Goal: Transaction & Acquisition: Purchase product/service

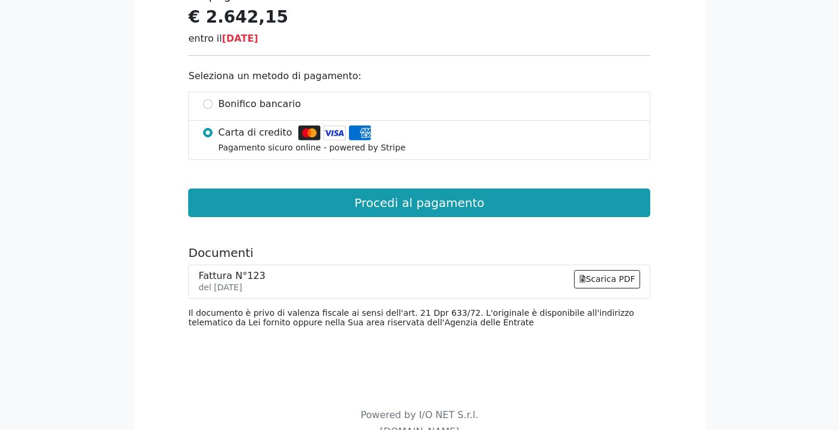
scroll to position [586, 0]
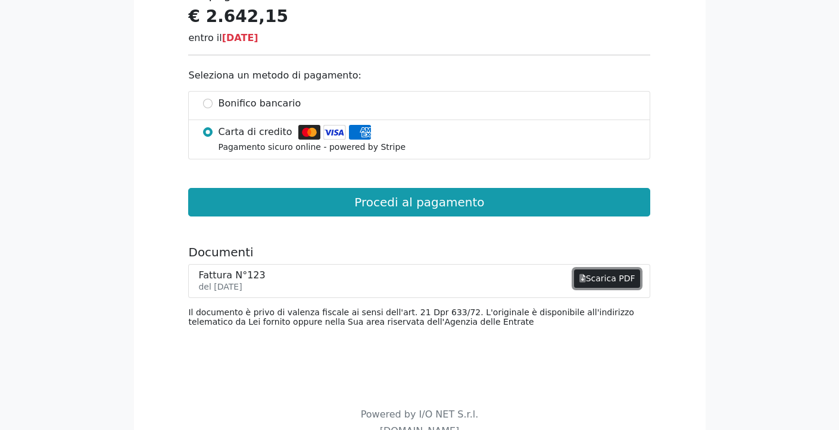
click at [602, 277] on link "Scarica PDF" at bounding box center [607, 279] width 67 height 18
click at [211, 105] on input "Bonifico bancario" at bounding box center [208, 104] width 10 height 10
radio input "true"
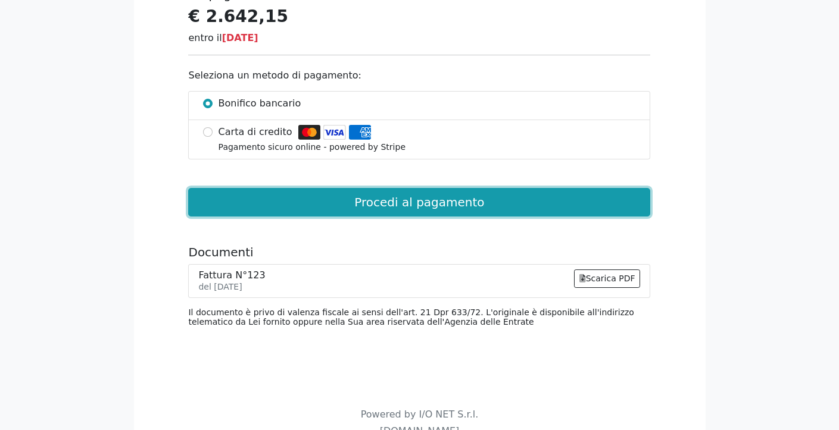
click at [444, 202] on button "Procedi al pagamento" at bounding box center [419, 202] width 462 height 29
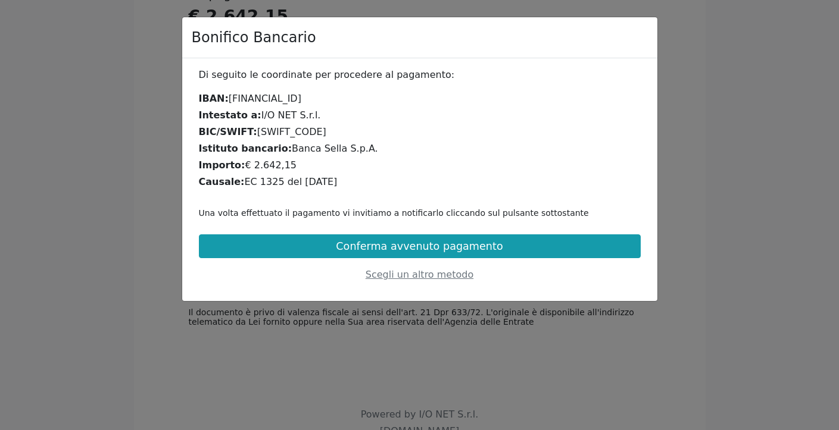
drag, startPoint x: 227, startPoint y: 97, endPoint x: 403, endPoint y: 99, distance: 175.6
click at [404, 100] on div "IBAN: [FINANCIAL_ID]" at bounding box center [420, 99] width 442 height 14
copy div "[FINANCIAL_ID]"
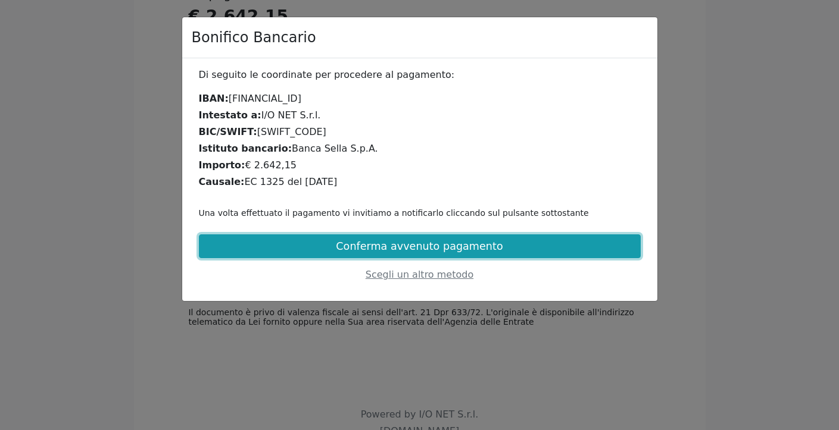
click at [387, 246] on button "Conferma avvenuto pagamento" at bounding box center [420, 246] width 442 height 24
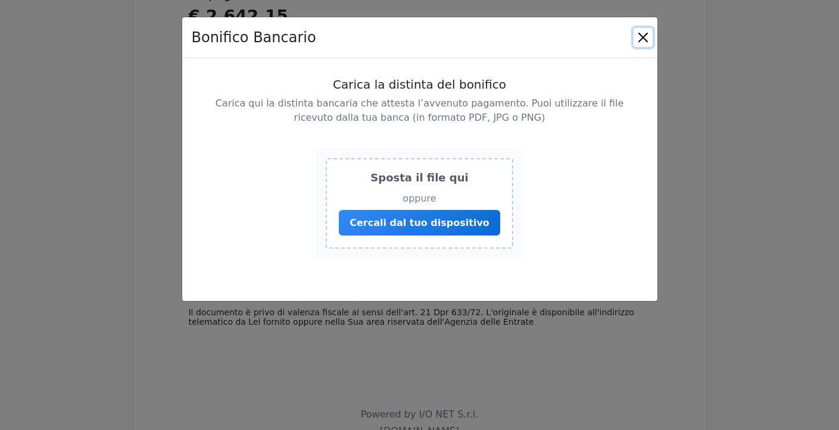
click at [641, 36] on button "Close" at bounding box center [642, 37] width 19 height 19
